Goal: Task Accomplishment & Management: Use online tool/utility

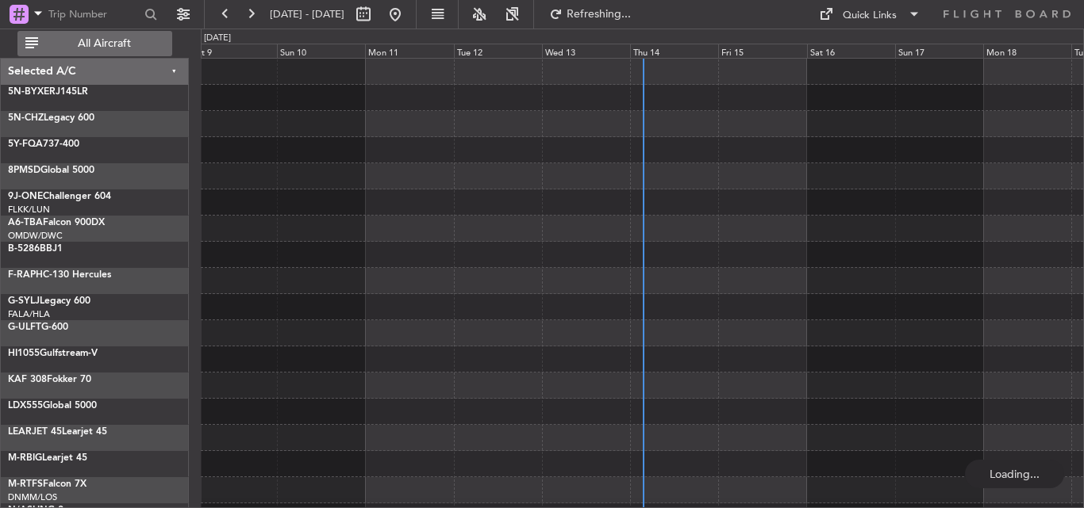
click at [104, 48] on span "All Aircraft" at bounding box center [104, 43] width 126 height 11
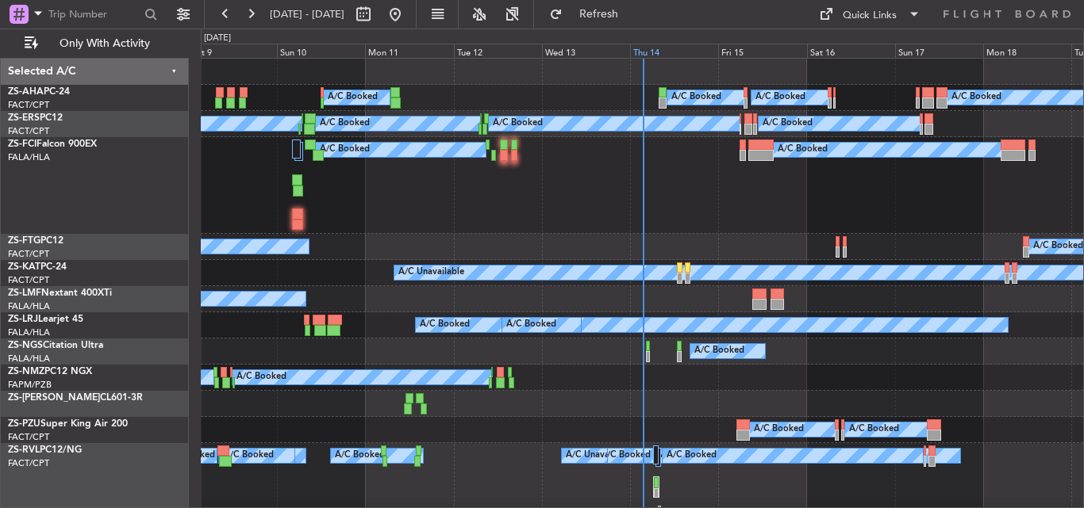
click at [647, 50] on div "Thu 14" at bounding box center [674, 51] width 88 height 14
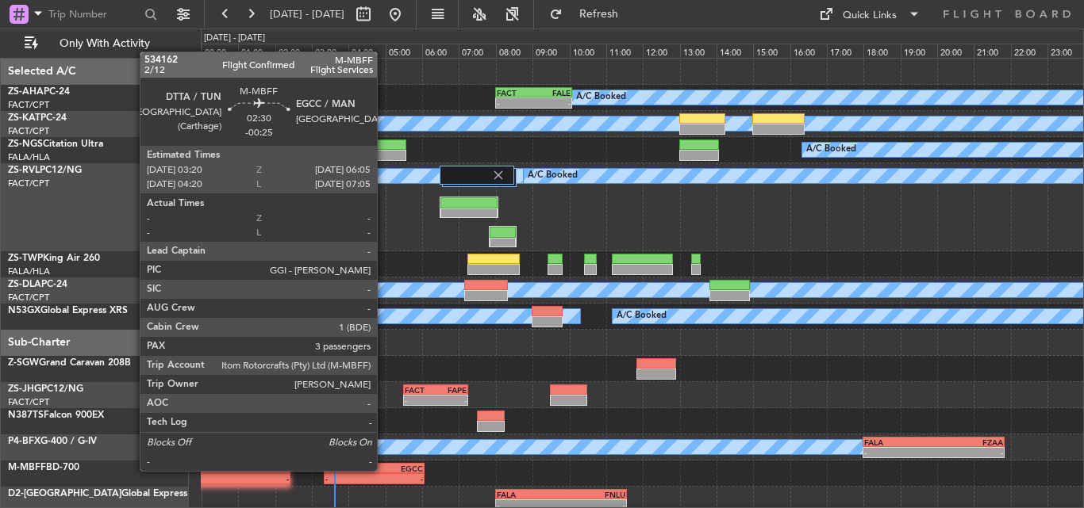
click at [384, 470] on div "EGCC" at bounding box center [398, 469] width 49 height 10
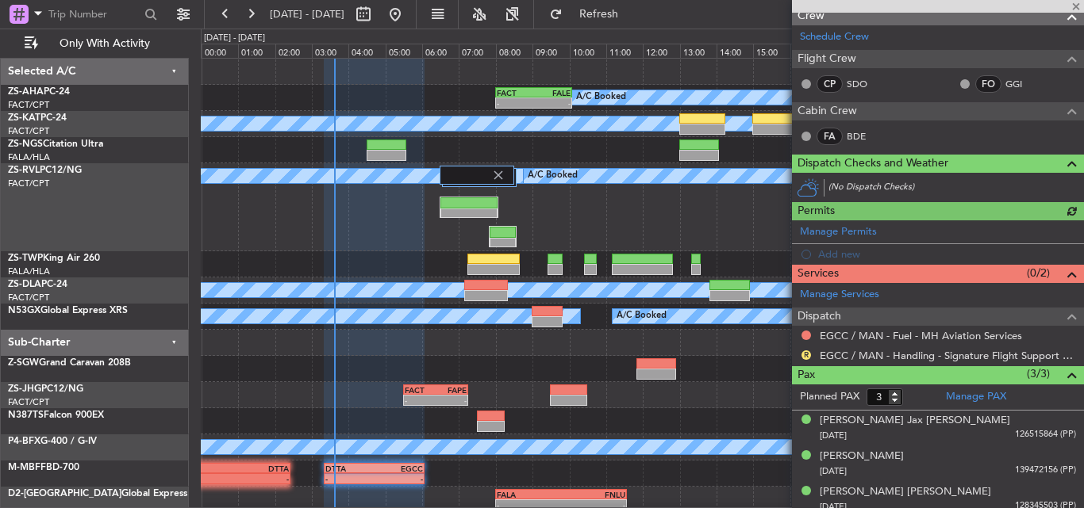
scroll to position [235, 0]
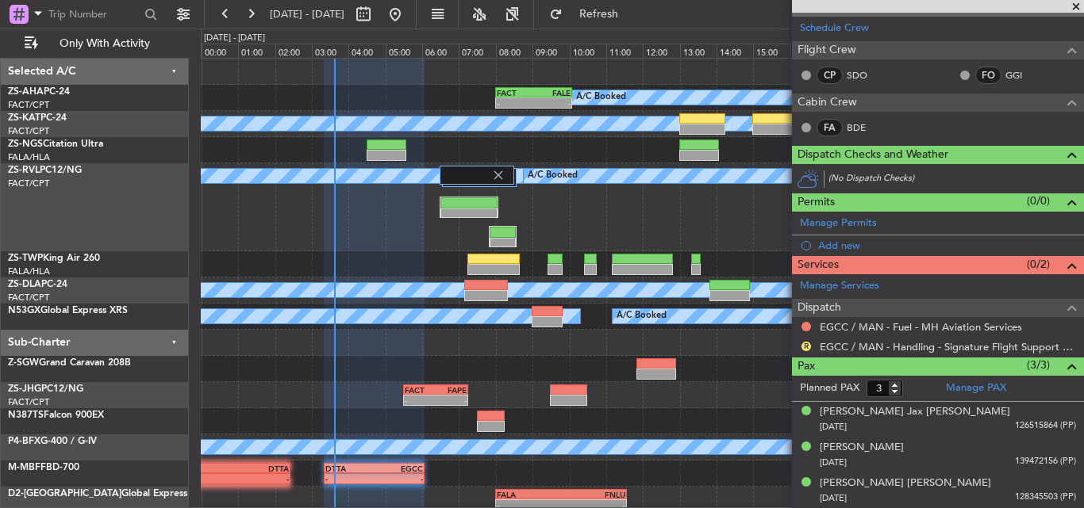
click at [1077, 4] on span at bounding box center [1076, 7] width 16 height 14
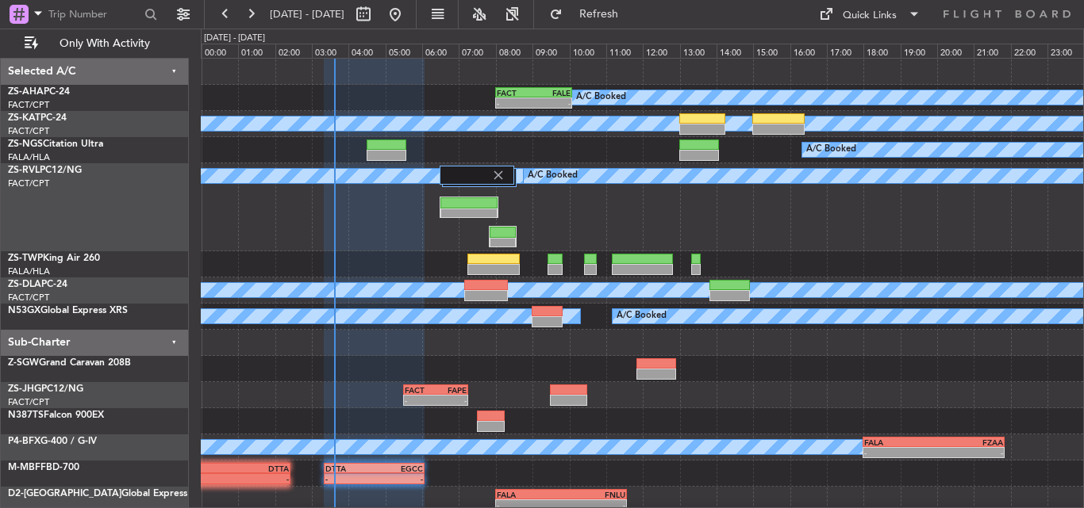
type input "0"
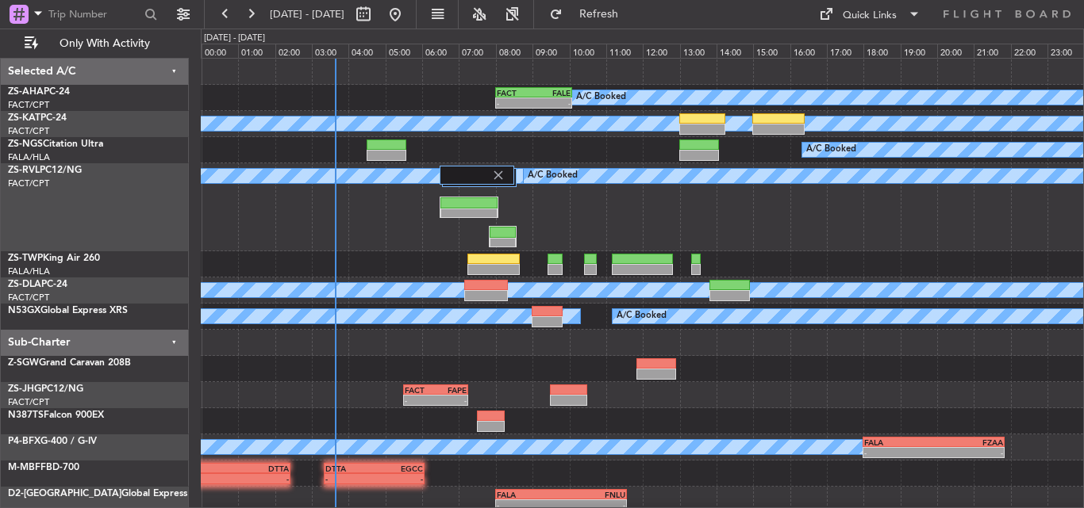
click at [673, 406] on div "- - FACT 05:30 Z FAPE 07:15 Z" at bounding box center [642, 395] width 882 height 26
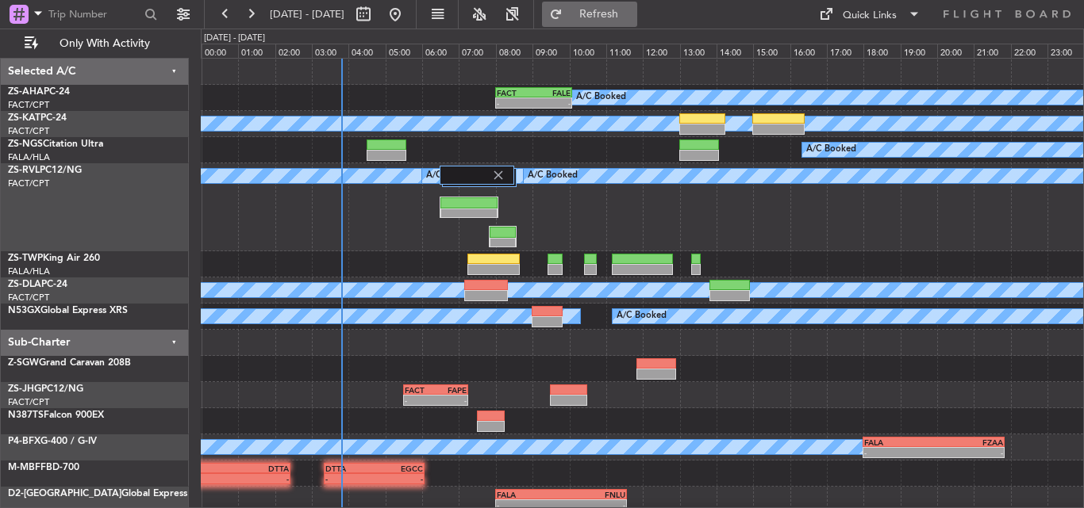
click at [625, 17] on span "Refresh" at bounding box center [599, 14] width 67 height 11
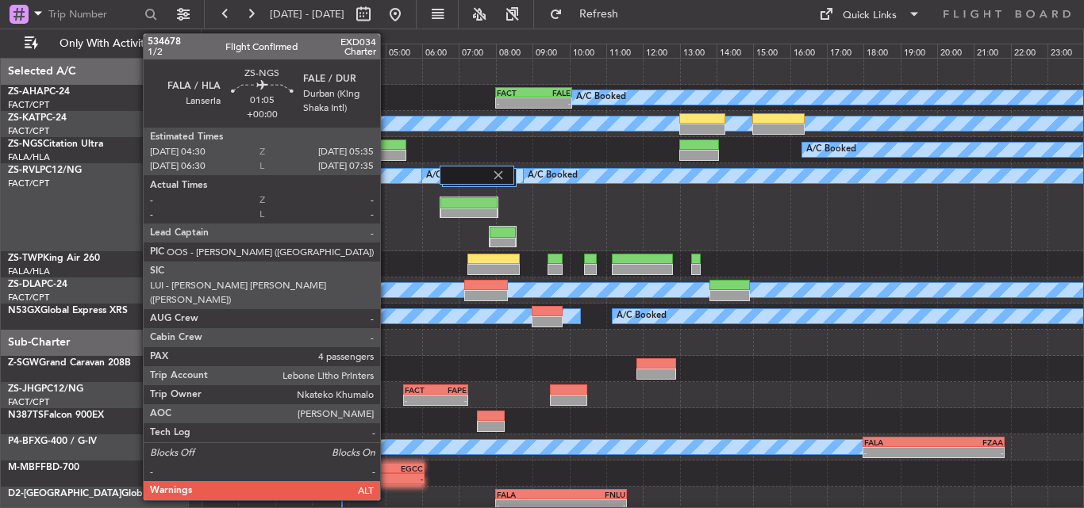
click at [387, 144] on div at bounding box center [386, 145] width 40 height 11
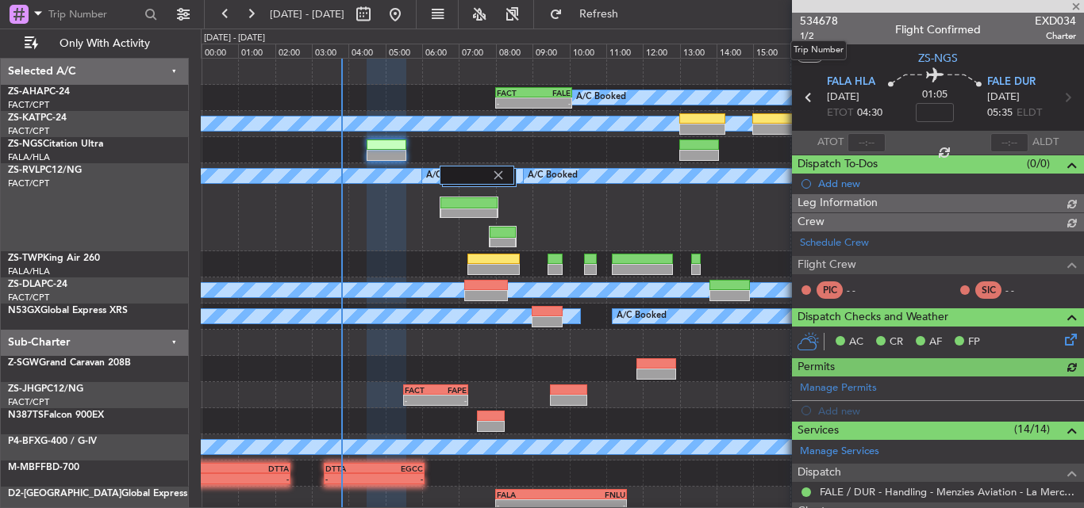
click at [823, 24] on span "534678" at bounding box center [819, 21] width 38 height 17
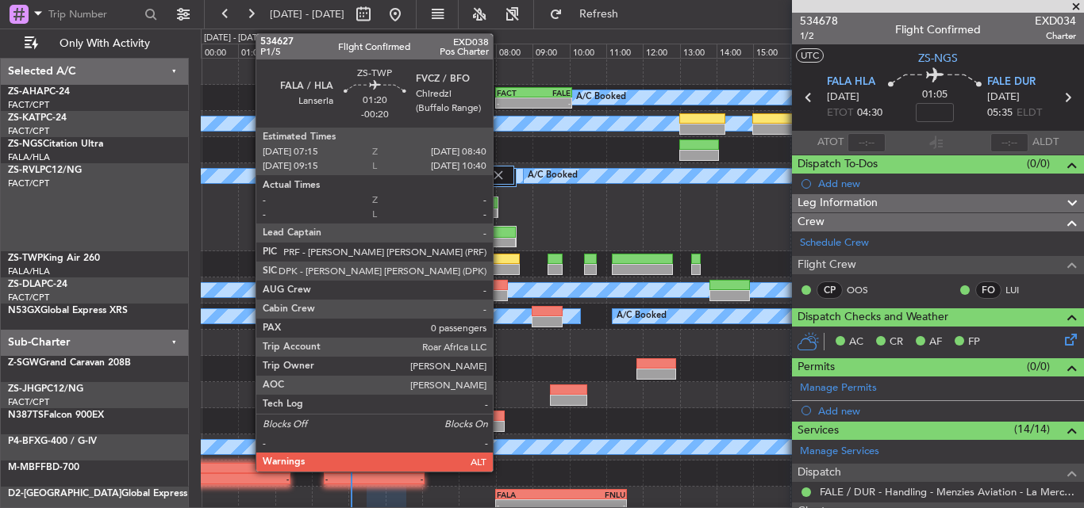
click at [500, 261] on div at bounding box center [493, 259] width 52 height 11
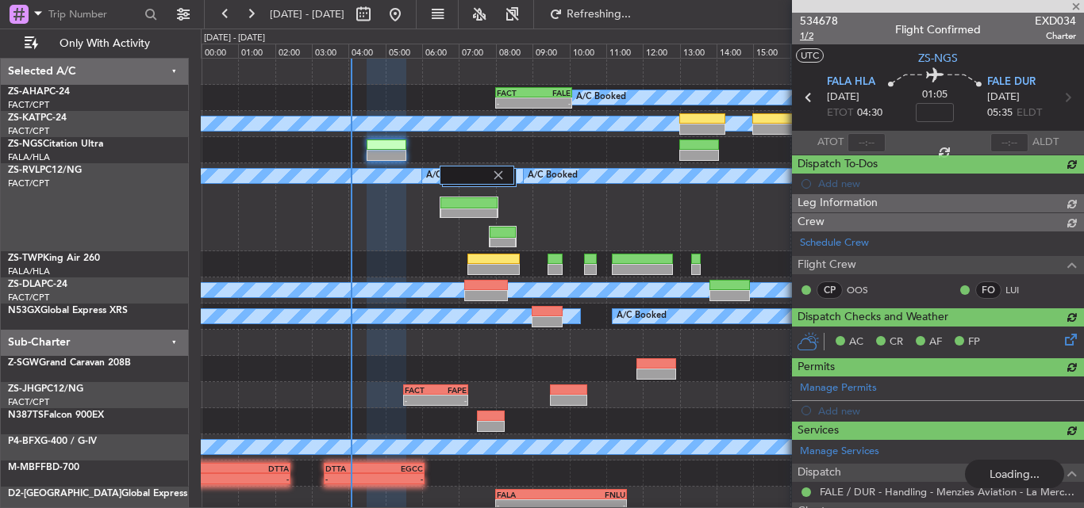
type input "-00:20"
type input "0"
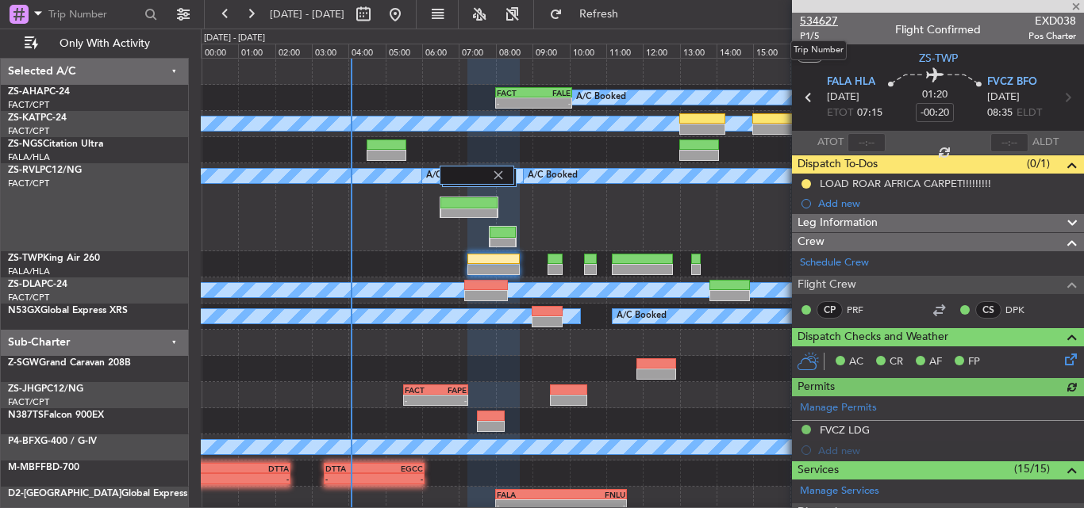
click at [819, 18] on span "534627" at bounding box center [819, 21] width 38 height 17
click at [1082, 5] on span at bounding box center [1076, 7] width 16 height 14
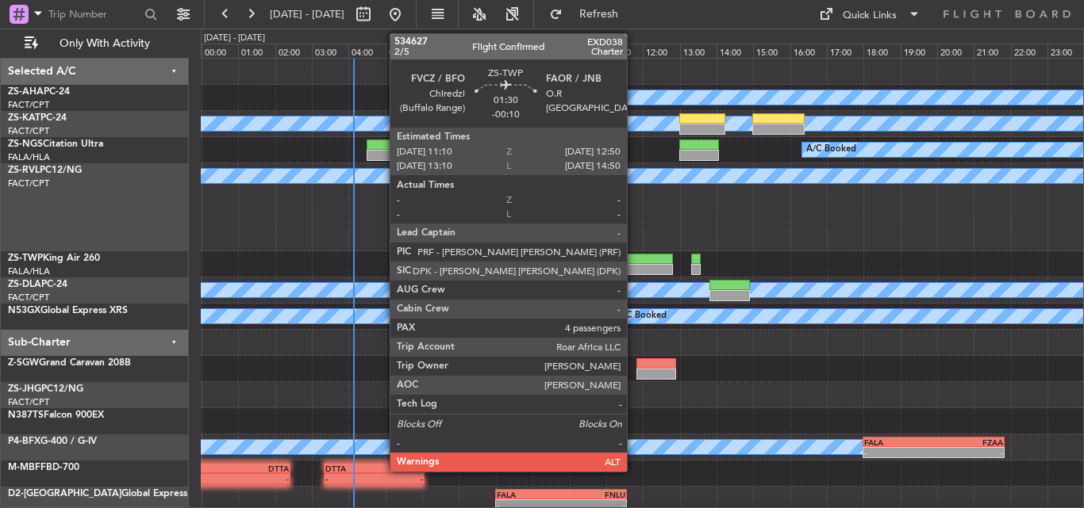
click at [634, 270] on div at bounding box center [643, 269] width 62 height 11
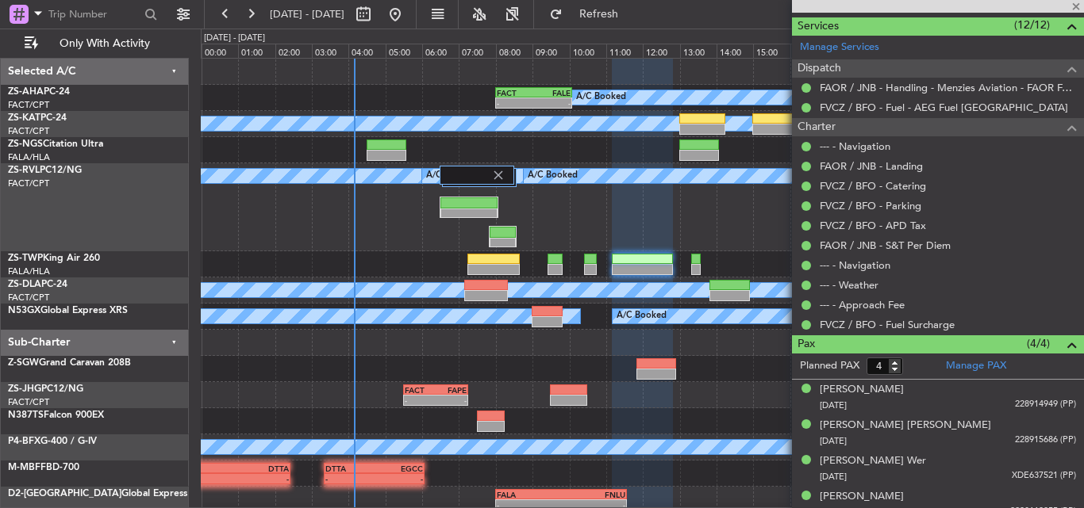
scroll to position [418, 0]
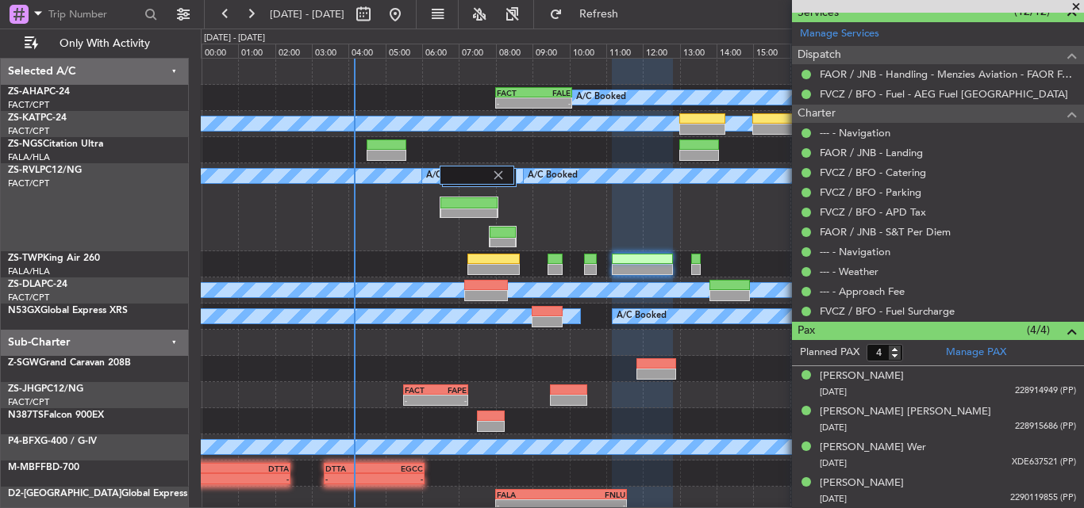
click at [1076, 6] on span at bounding box center [1076, 7] width 16 height 14
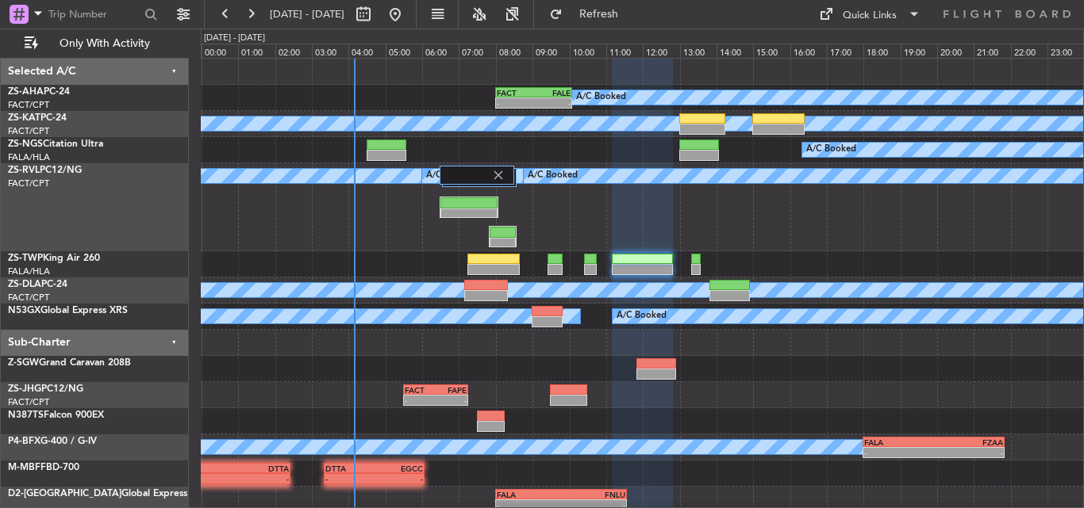
type input "0"
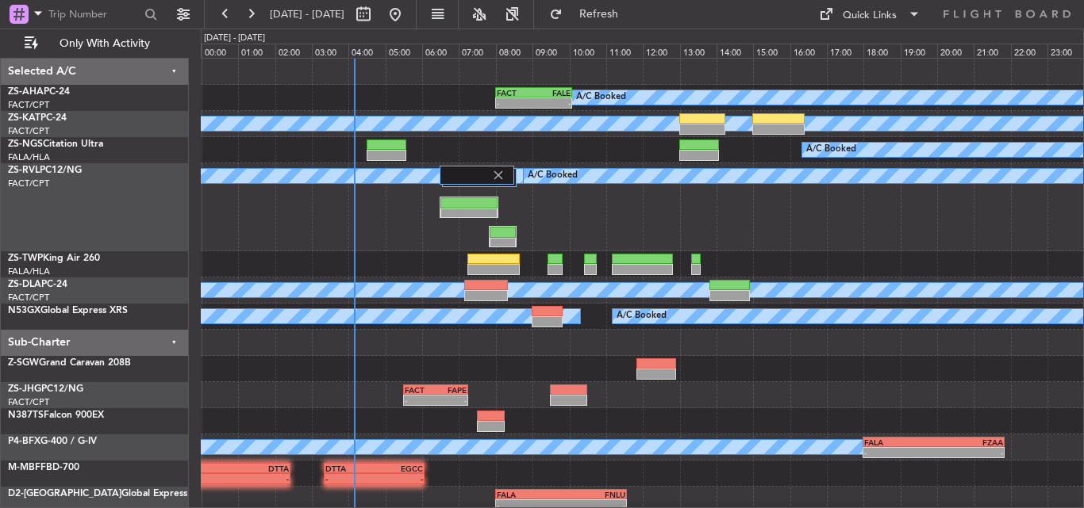
click at [708, 359] on div at bounding box center [642, 369] width 882 height 26
